Goal: Check status: Check status

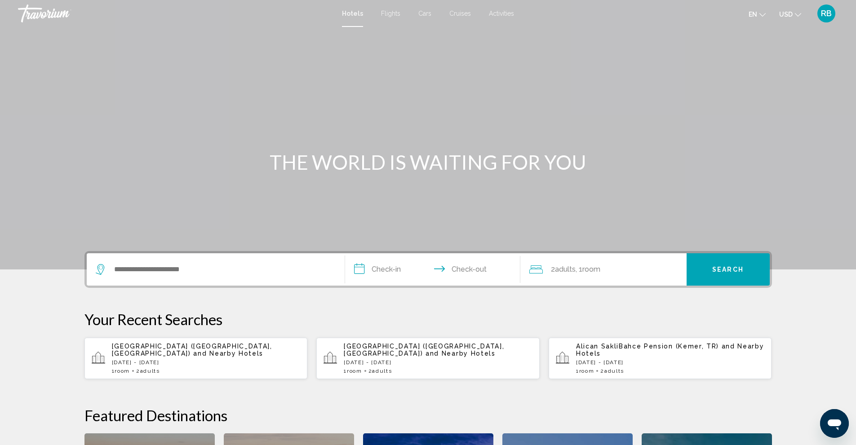
click at [382, 13] on span "Flights" at bounding box center [390, 13] width 19 height 7
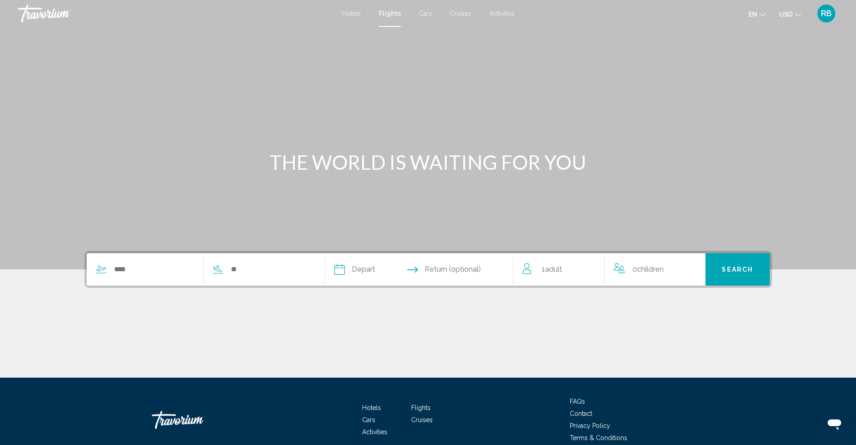
click at [370, 267] on input "Depart date" at bounding box center [378, 270] width 93 height 35
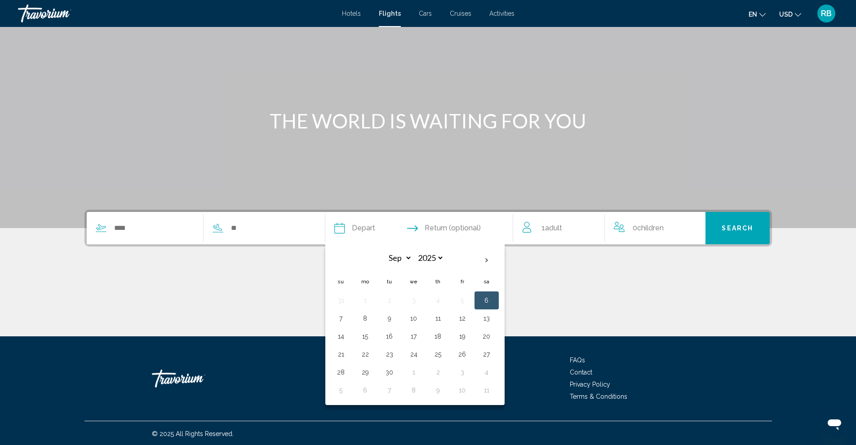
scroll to position [43, 0]
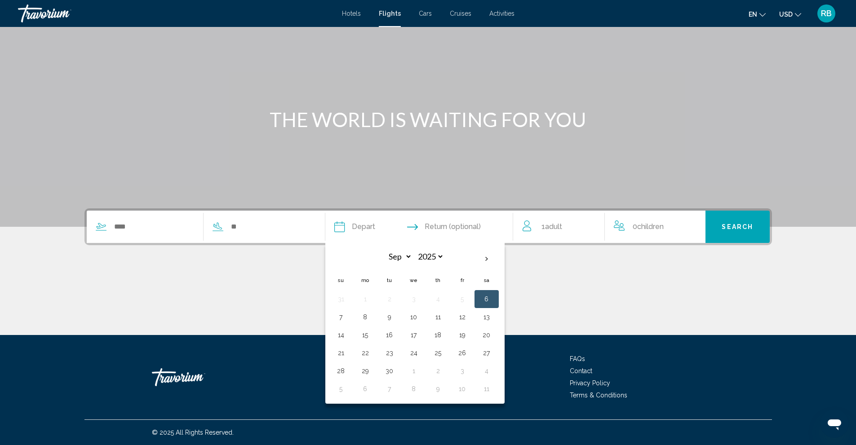
click at [366, 161] on div "Main content" at bounding box center [428, 92] width 856 height 270
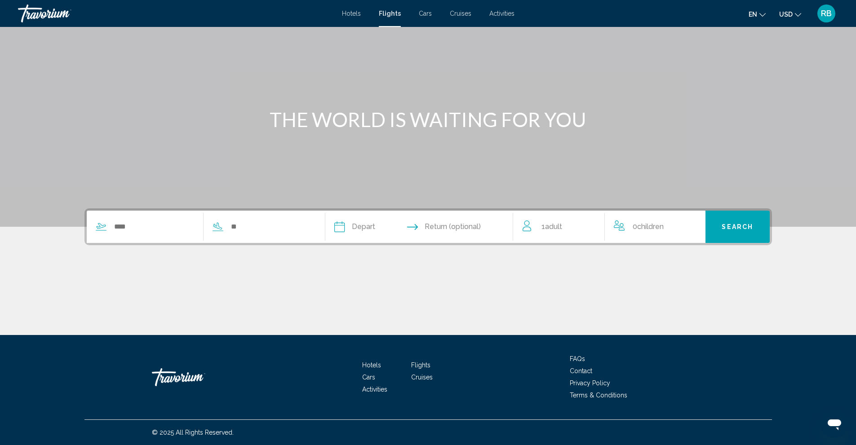
click at [825, 10] on span "RB" at bounding box center [826, 13] width 11 height 9
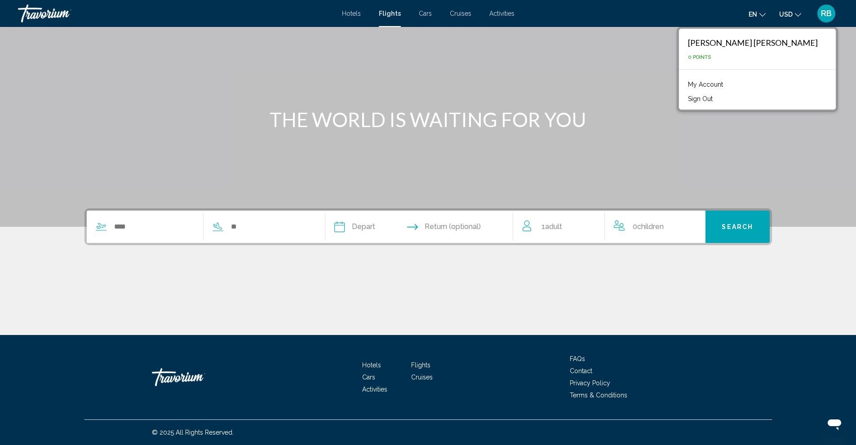
click at [705, 151] on div "Main content" at bounding box center [428, 92] width 856 height 270
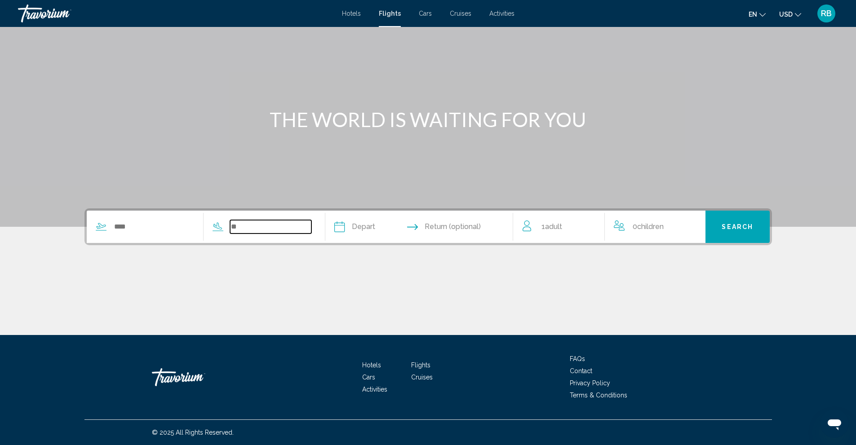
click at [295, 229] on input "Search widget" at bounding box center [270, 226] width 81 height 13
click at [384, 222] on input "Depart date" at bounding box center [378, 228] width 93 height 35
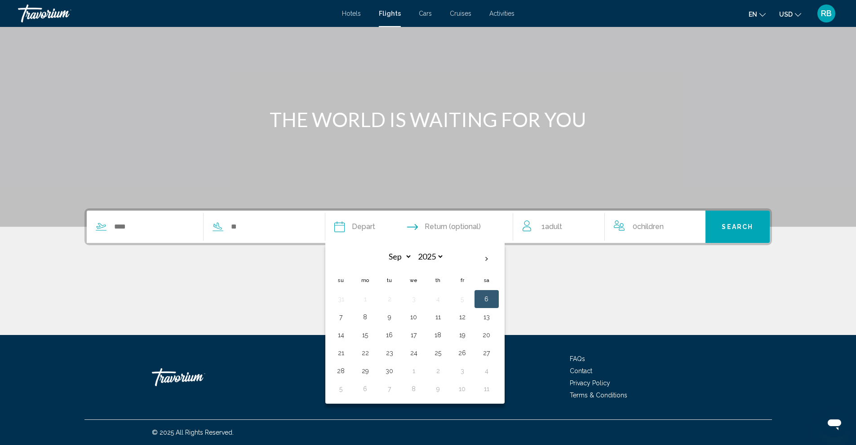
click at [405, 293] on table "Sep *** *** *** *** *** *** *** *** *** *** *** *** 2025 **** **** **** **** **…" at bounding box center [414, 323] width 170 height 149
click at [400, 166] on div "Main content" at bounding box center [428, 92] width 856 height 270
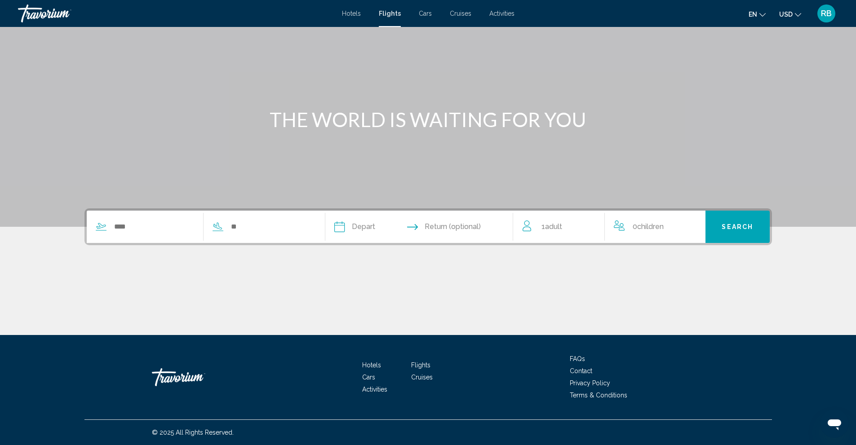
click at [786, 9] on button "USD USD ($) MXN (Mex$) CAD (Can$) GBP (£) EUR (€) AUD (A$) NZD (NZ$) CNY (CN¥)" at bounding box center [790, 14] width 22 height 13
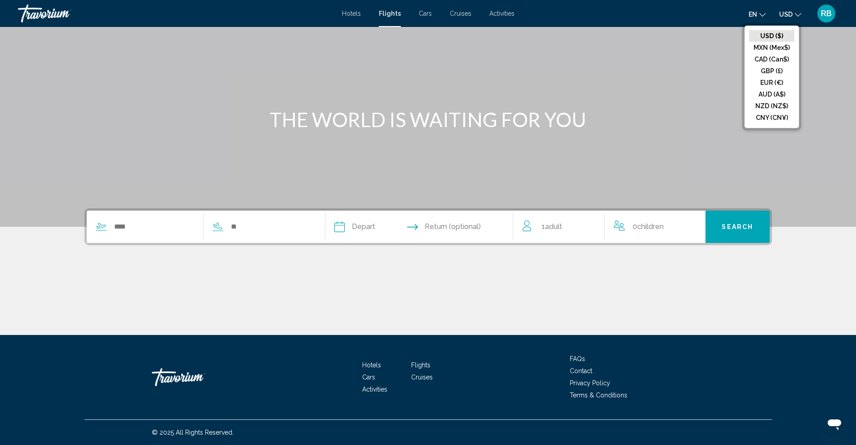
click at [760, 11] on mat-icon "Change language" at bounding box center [762, 13] width 6 height 6
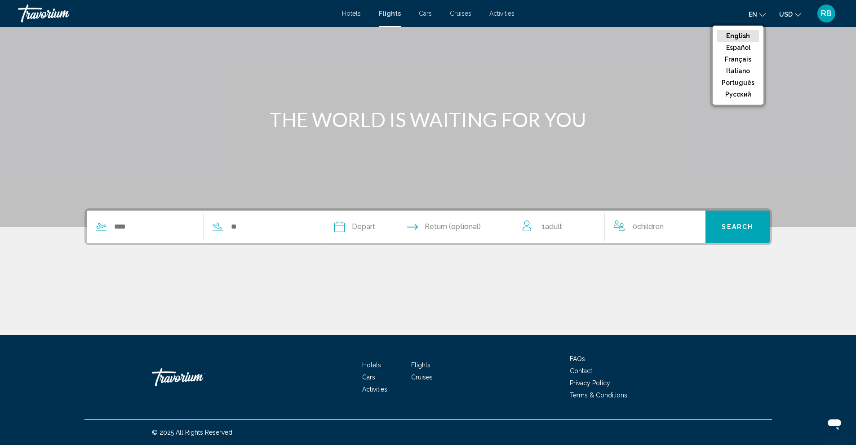
click at [824, 9] on span "RB" at bounding box center [826, 13] width 11 height 9
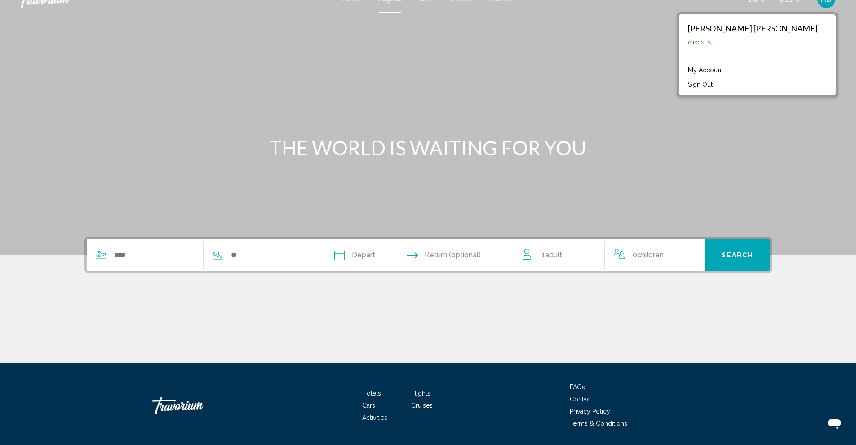
scroll to position [0, 0]
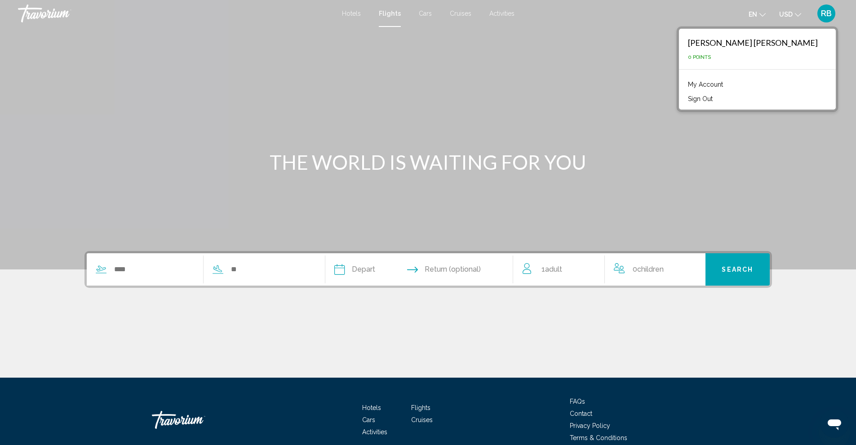
click at [592, 94] on div "Main content" at bounding box center [428, 135] width 856 height 270
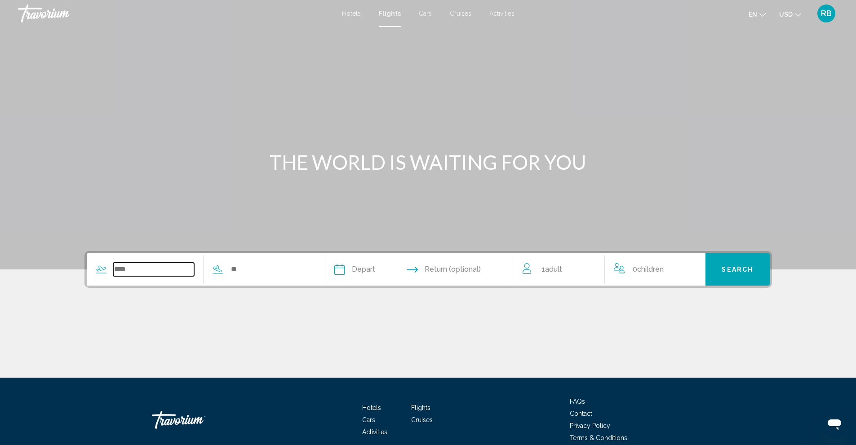
click at [158, 268] on input "Search widget" at bounding box center [153, 269] width 81 height 13
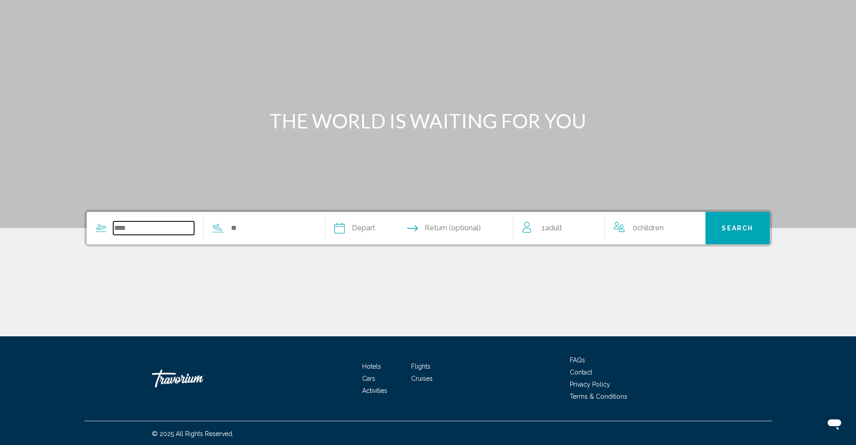
scroll to position [43, 0]
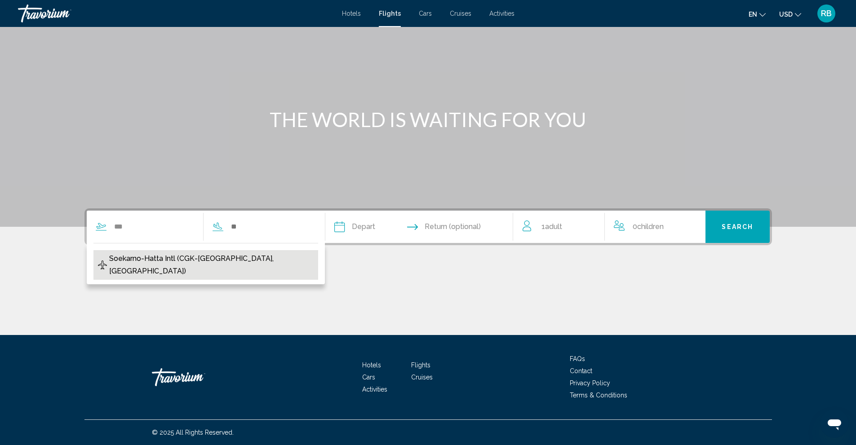
click at [177, 261] on span "Soekarno-Hatta Intl (CGK-[GEOGRAPHIC_DATA], [GEOGRAPHIC_DATA])" at bounding box center [211, 265] width 204 height 25
type input "**********"
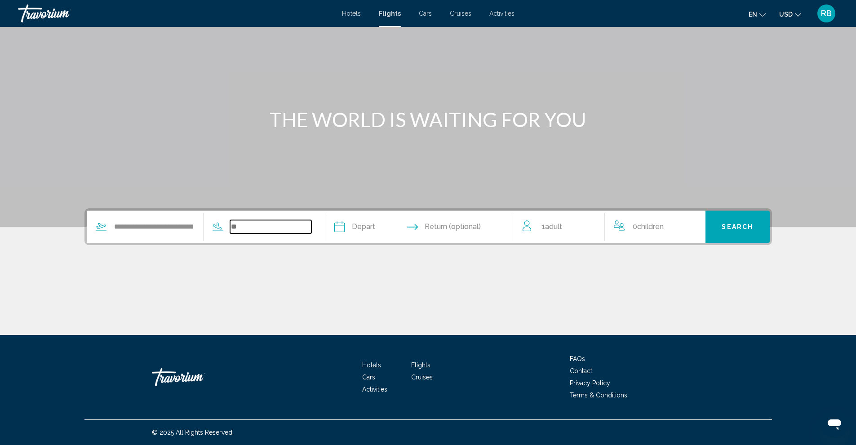
click at [253, 229] on input "Search widget" at bounding box center [270, 226] width 81 height 13
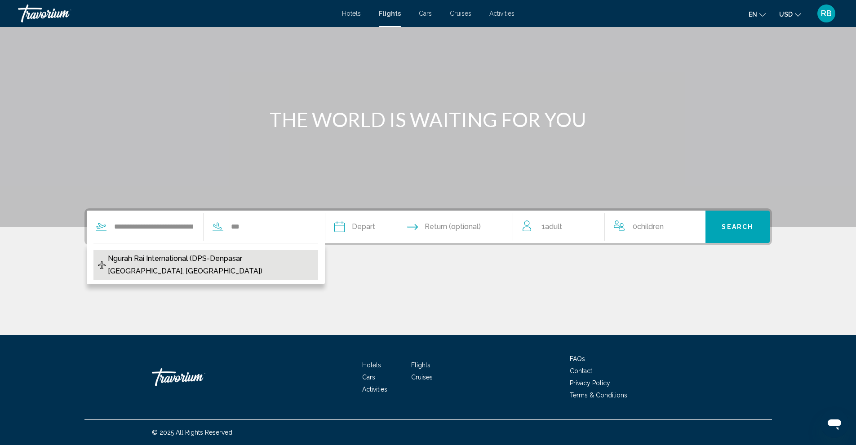
click at [256, 260] on span "Ngurah Rai International (DPS-Denpasar [GEOGRAPHIC_DATA], [GEOGRAPHIC_DATA])" at bounding box center [211, 265] width 206 height 25
type input "**********"
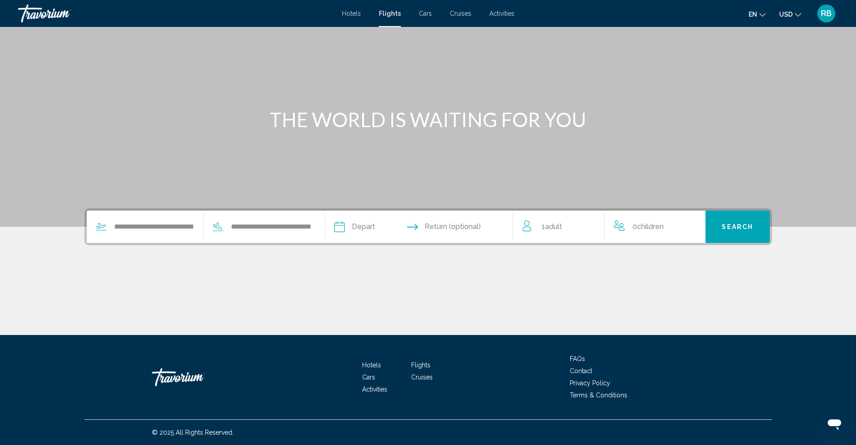
click at [373, 230] on input "Depart date" at bounding box center [378, 228] width 93 height 35
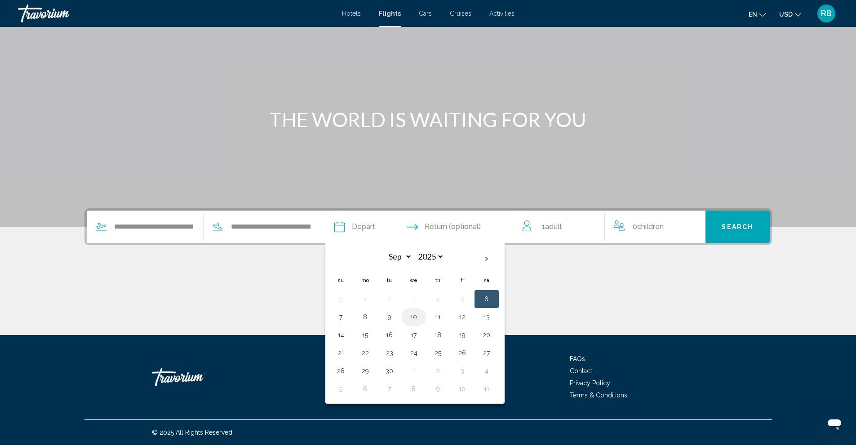
click at [414, 314] on button "10" at bounding box center [414, 317] width 14 height 13
type input "**********"
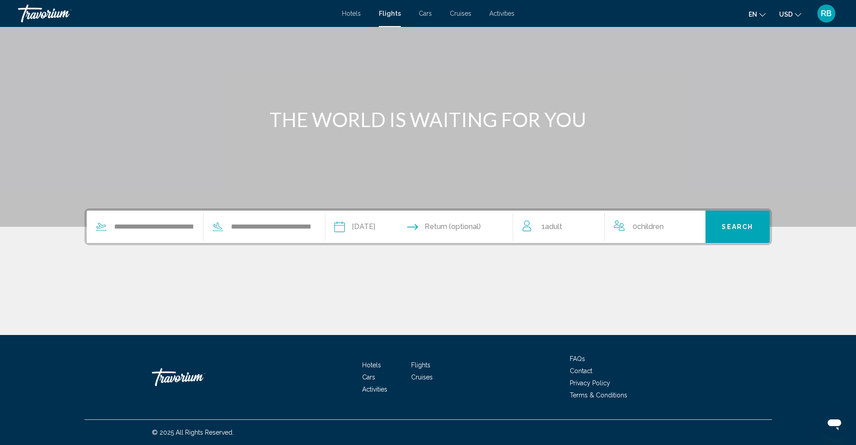
click at [735, 227] on span "Search" at bounding box center [737, 227] width 31 height 7
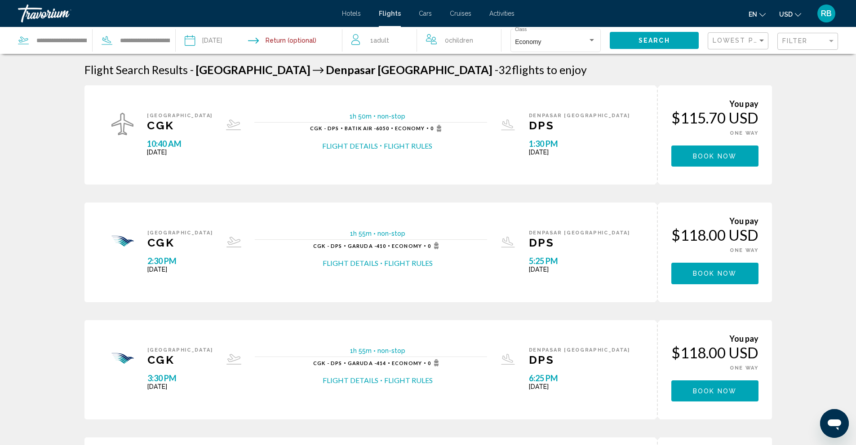
click at [346, 15] on span "Hotels" at bounding box center [351, 13] width 19 height 7
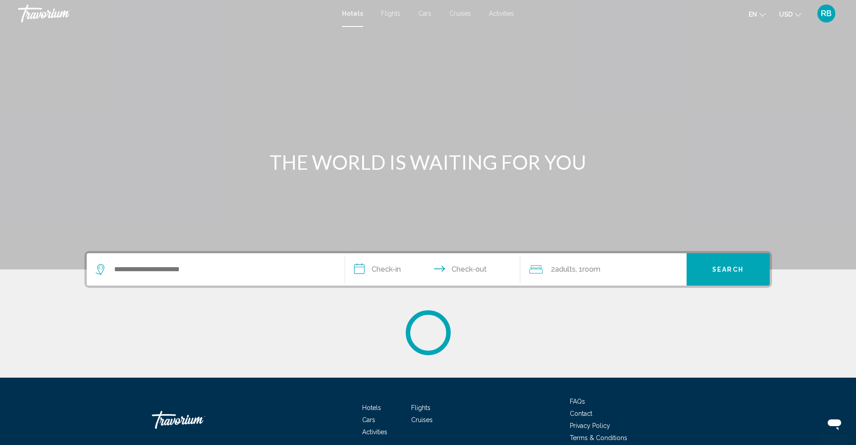
click at [385, 269] on input "**********" at bounding box center [434, 270] width 179 height 35
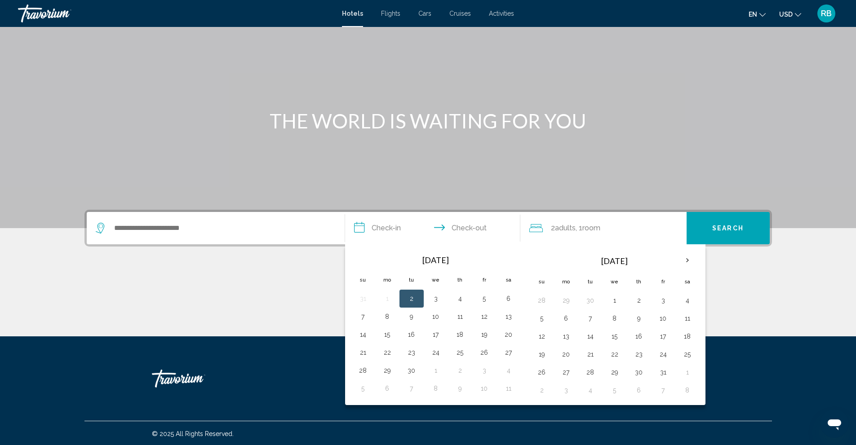
scroll to position [43, 0]
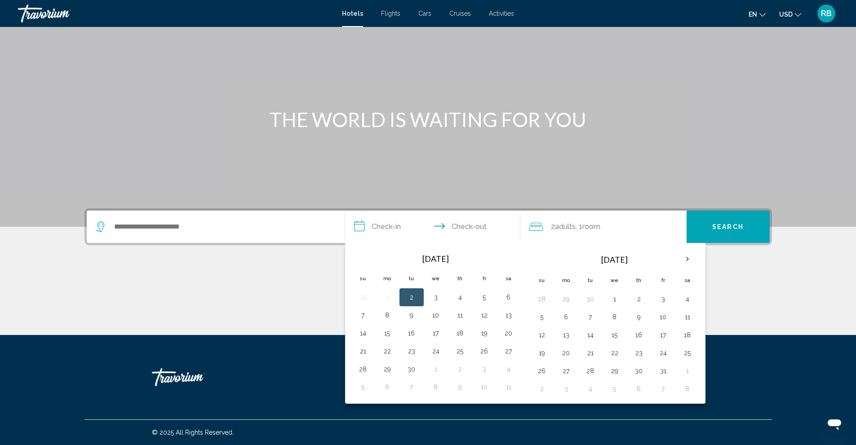
click at [275, 256] on div "**********" at bounding box center [429, 261] width 724 height 104
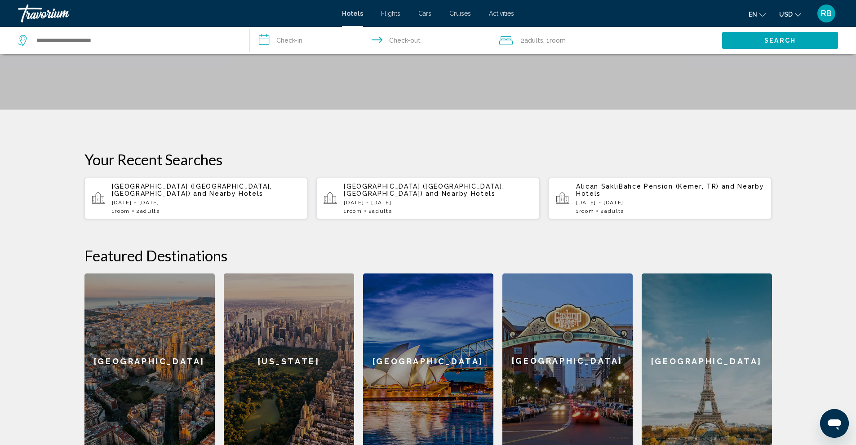
scroll to position [296, 0]
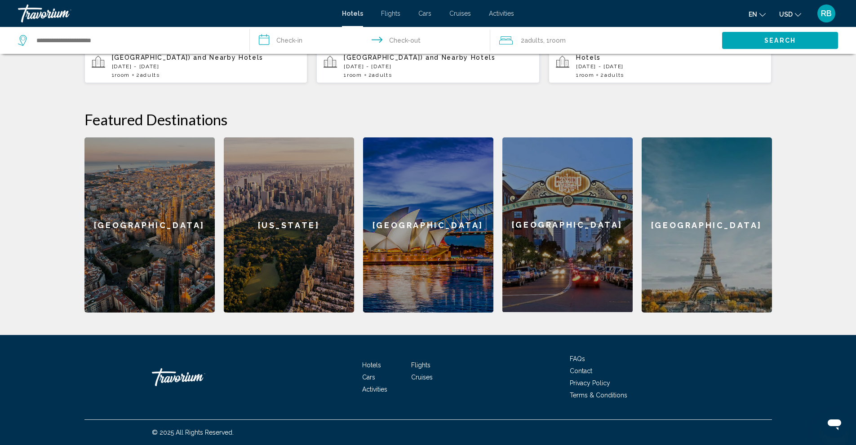
click at [824, 11] on span "RB" at bounding box center [826, 13] width 11 height 9
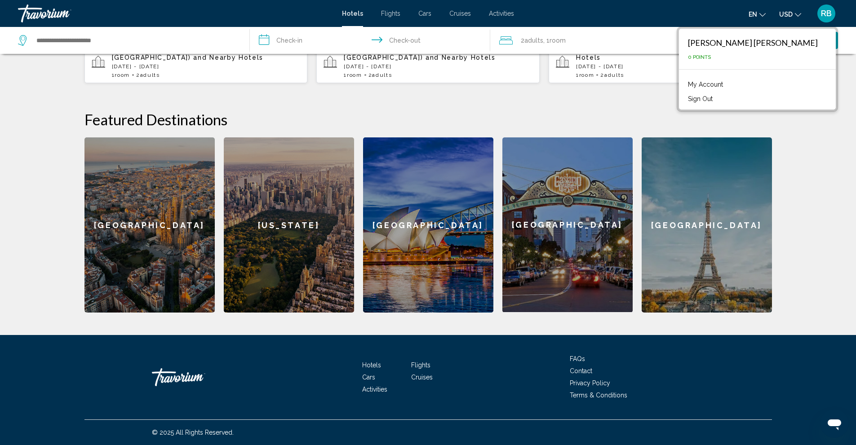
click at [728, 80] on link "My Account" at bounding box center [706, 85] width 44 height 12
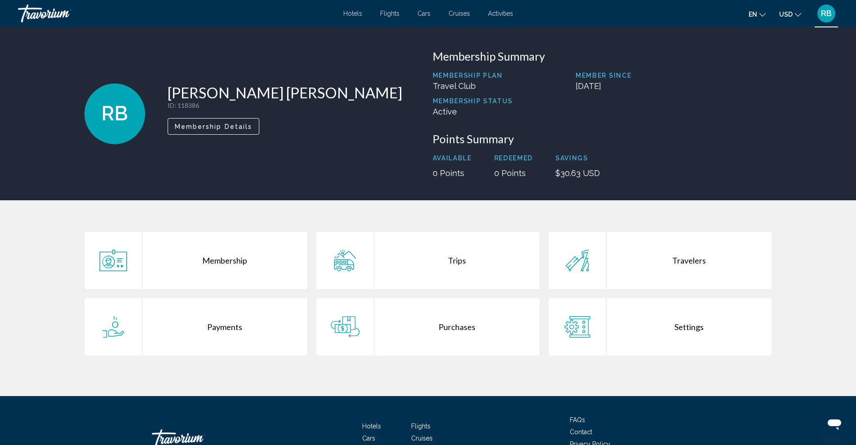
click at [398, 260] on div "Trips" at bounding box center [456, 261] width 165 height 58
click at [586, 174] on p "$30.63 USD" at bounding box center [577, 173] width 44 height 9
click at [455, 263] on div "Trips" at bounding box center [456, 261] width 165 height 58
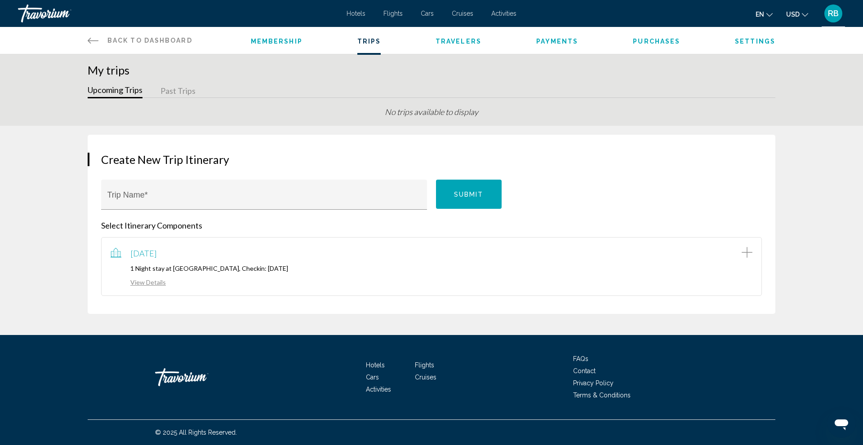
click at [154, 279] on link "View Details" at bounding box center [138, 283] width 55 height 8
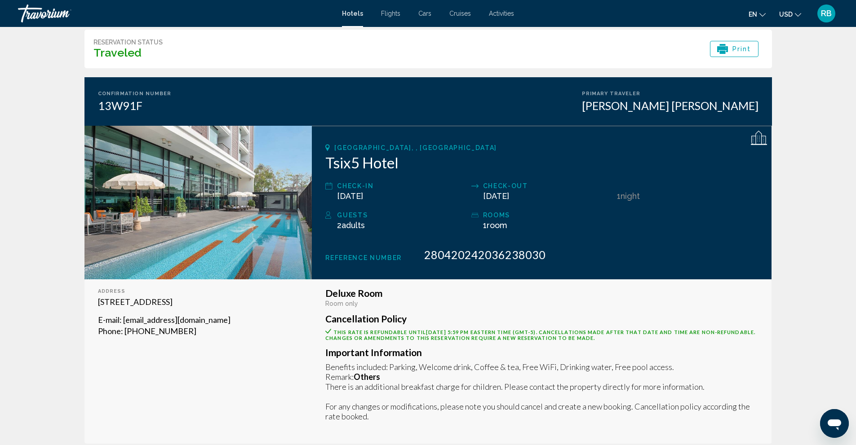
scroll to position [33, 0]
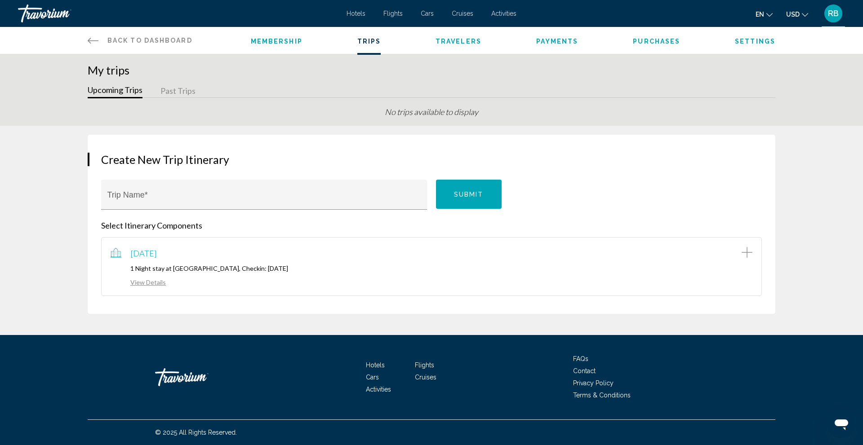
click at [175, 86] on button "Past Trips" at bounding box center [177, 91] width 35 height 14
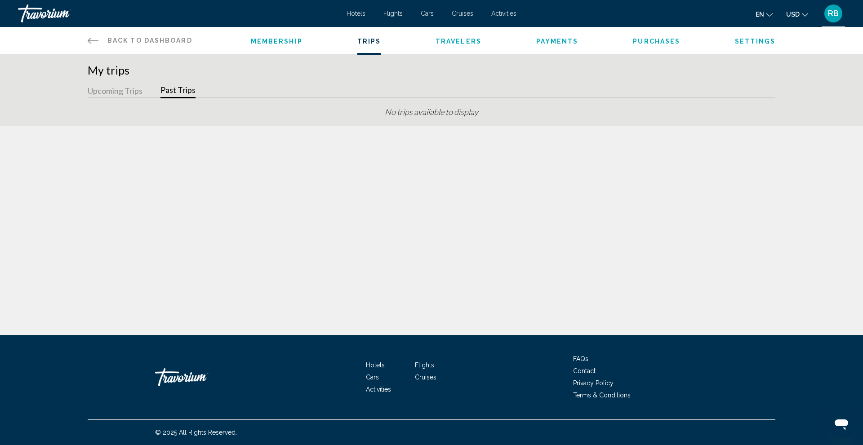
click at [678, 40] on span "Purchases" at bounding box center [656, 41] width 47 height 7
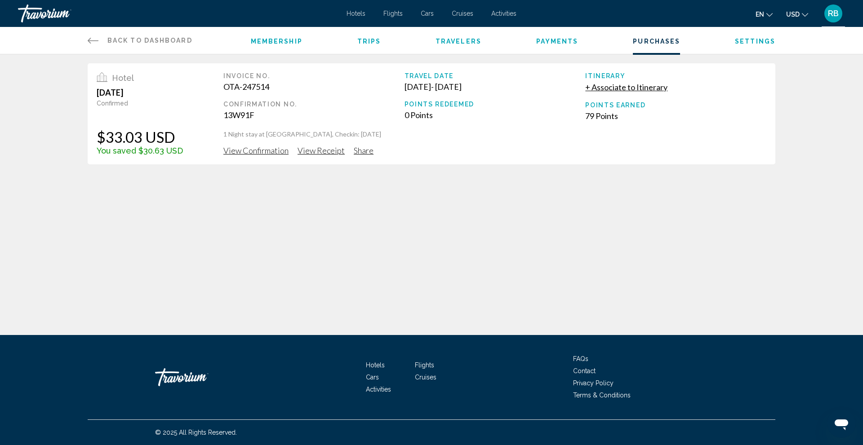
click at [265, 149] on span "View Confirmation" at bounding box center [255, 151] width 65 height 10
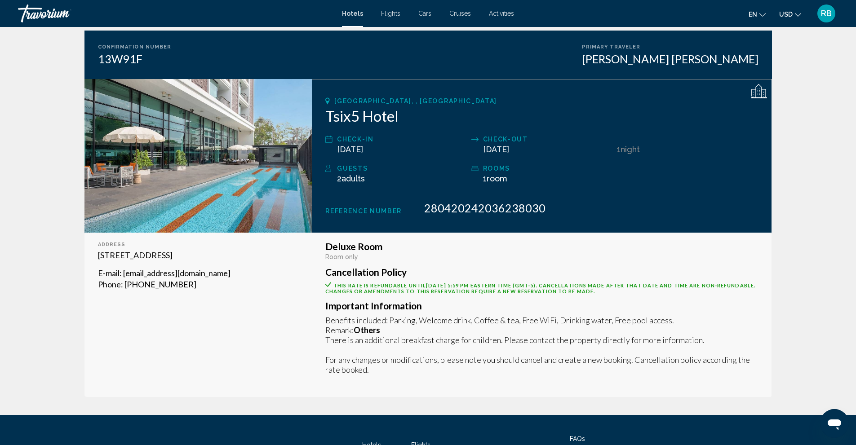
scroll to position [160, 0]
